Goal: Information Seeking & Learning: Learn about a topic

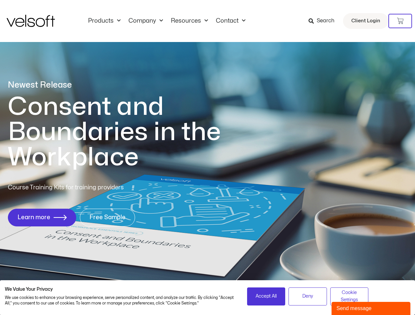
click at [207, 158] on h1 "Consent and Boundaries in the Workplace" at bounding box center [128, 132] width 240 height 76
click at [400, 21] on icon at bounding box center [400, 21] width 7 height 7
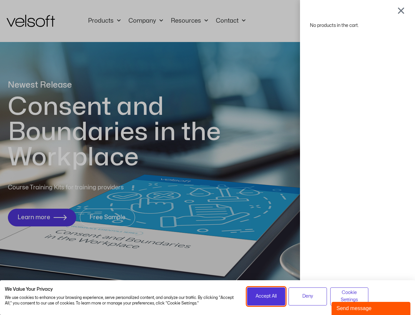
click at [266, 296] on span "Accept All" at bounding box center [265, 296] width 21 height 7
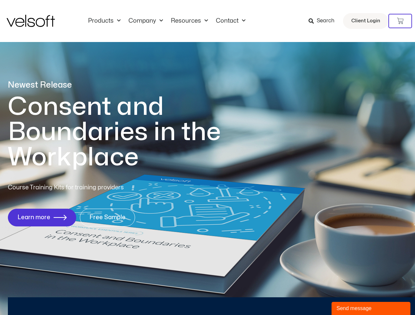
click at [207, 158] on div "No products in the cart." at bounding box center [207, 158] width 0 height 0
click at [371, 309] on div "Send message" at bounding box center [370, 309] width 69 height 8
